Goal: Task Accomplishment & Management: Manage account settings

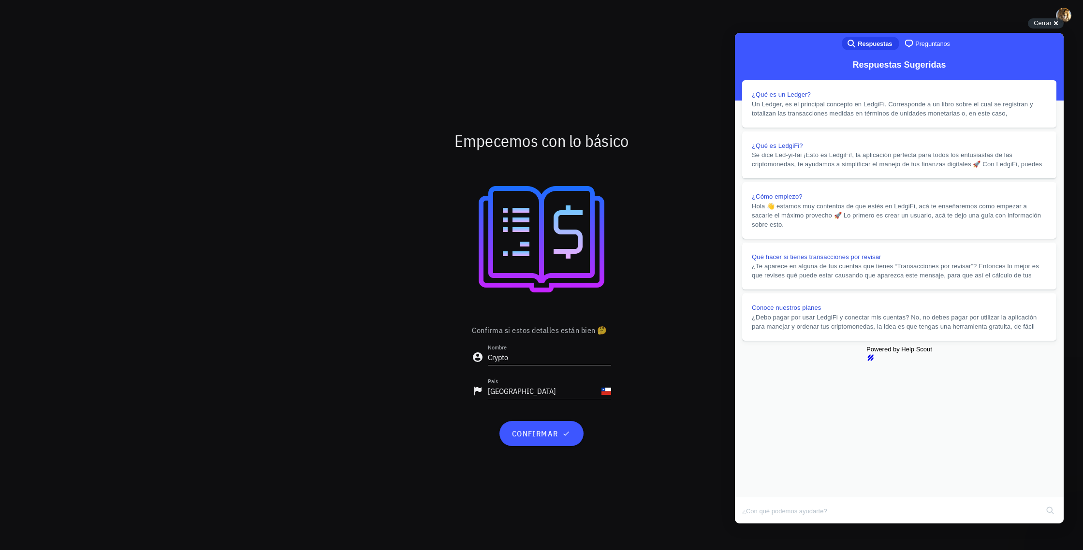
click at [521, 355] on input "Crypto" at bounding box center [549, 357] width 123 height 15
type input "C"
type input "farancibiat@me.com"
click at [543, 438] on span "confirmar" at bounding box center [541, 434] width 60 height 10
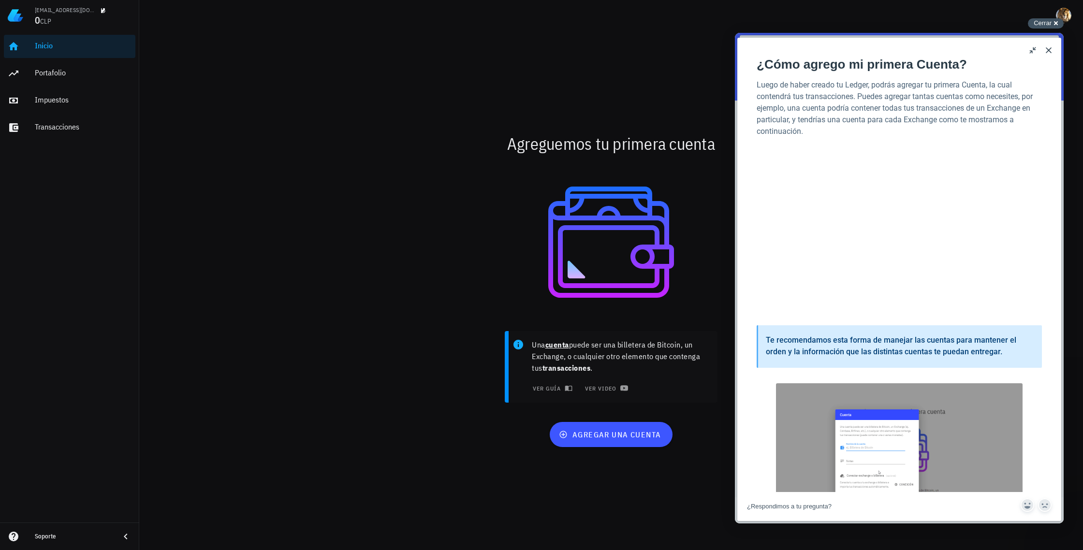
click at [1055, 23] on div "Cerrar cross-small" at bounding box center [1046, 23] width 36 height 10
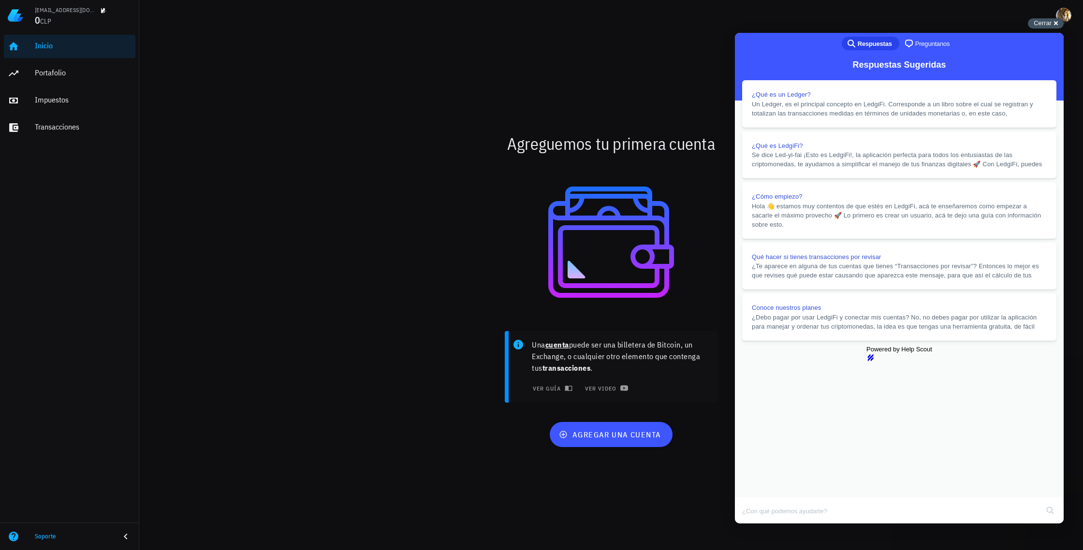
click at [1053, 23] on div "Cerrar cross-small" at bounding box center [1046, 23] width 36 height 10
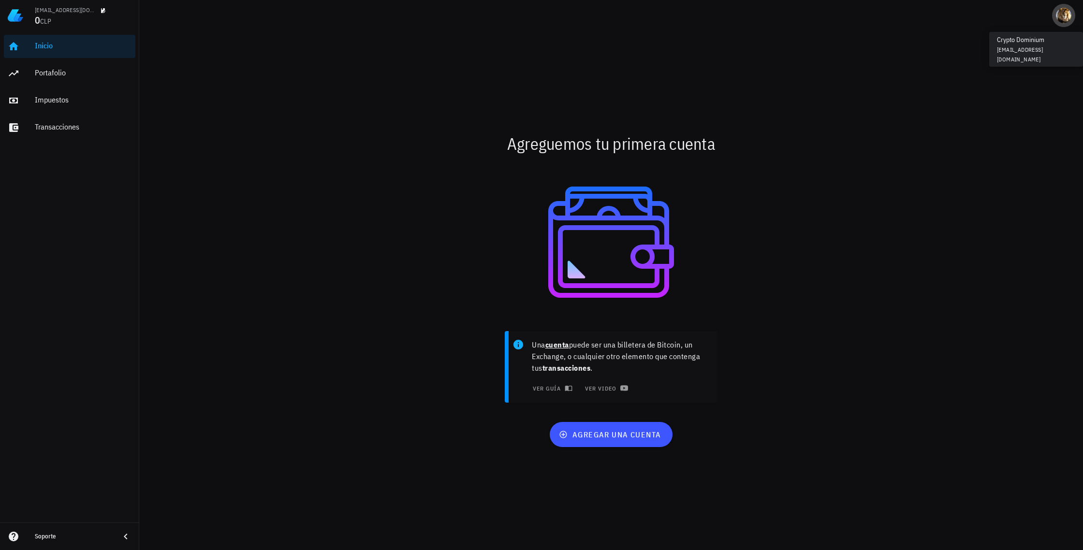
click at [1064, 16] on div "avatar" at bounding box center [1063, 15] width 15 height 15
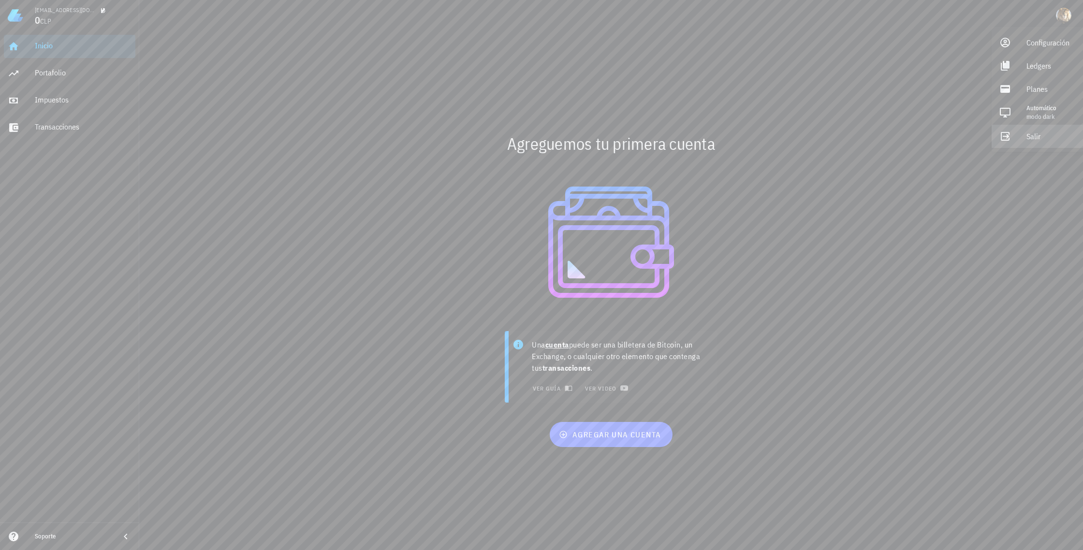
click at [1021, 135] on link "Salir" at bounding box center [1036, 136] width 91 height 23
